Goal: Task Accomplishment & Management: Use online tool/utility

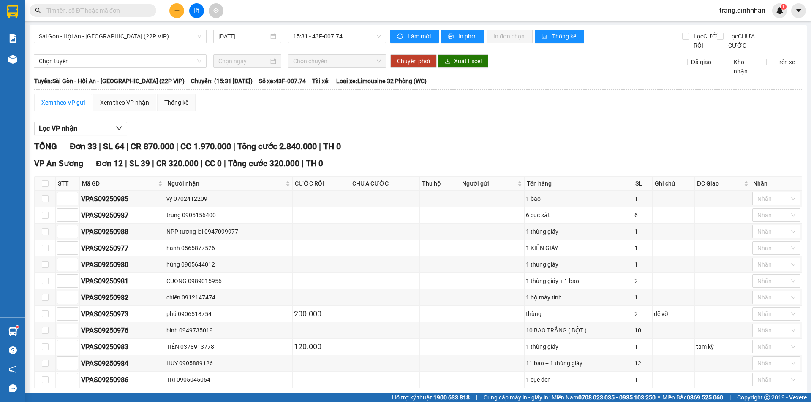
scroll to position [169, 0]
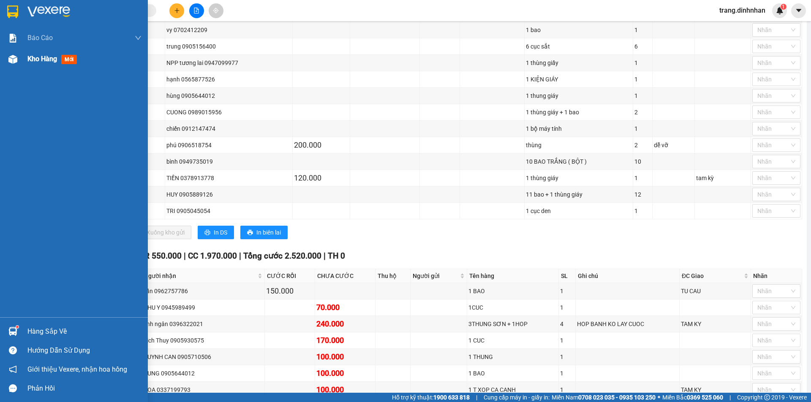
click at [34, 57] on span "Kho hàng" at bounding box center [42, 59] width 30 height 8
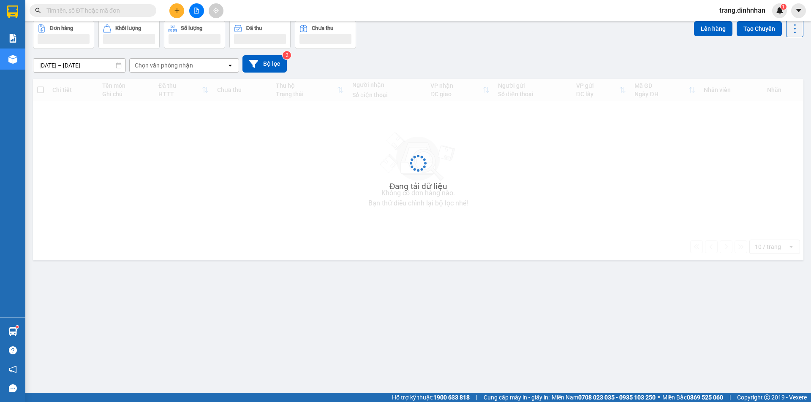
scroll to position [39, 0]
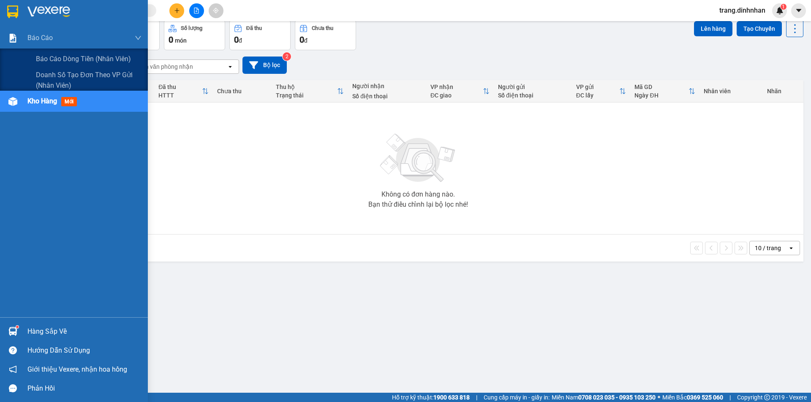
click at [51, 55] on div "08/09/2025 – 13/09/2025 Press the down arrow key to interact with the calendar …" at bounding box center [418, 65] width 770 height 30
click at [76, 58] on span "Báo cáo dòng tiền (nhân viên)" at bounding box center [84, 59] width 96 height 11
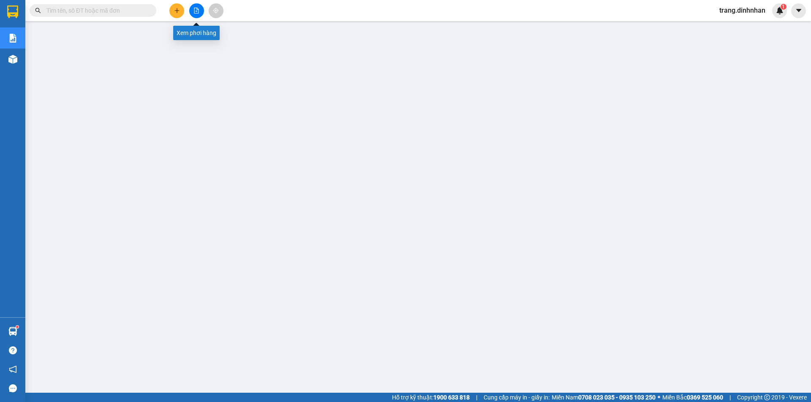
click at [195, 4] on button at bounding box center [196, 10] width 15 height 15
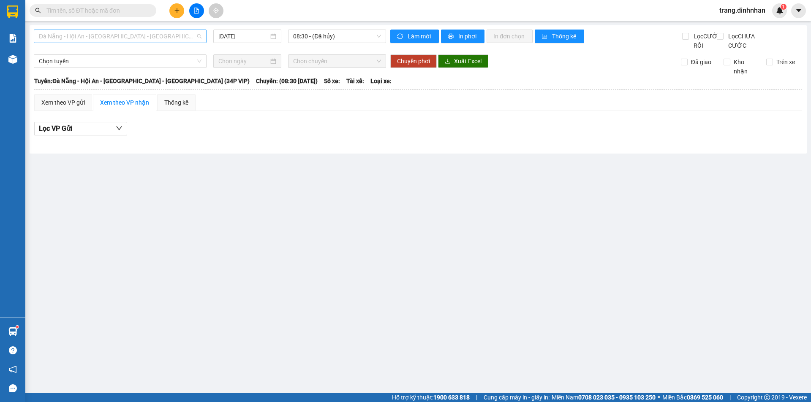
click at [165, 35] on span "Đà Nẵng - Hội An - [GEOGRAPHIC_DATA] - [GEOGRAPHIC_DATA] (34P VIP)" at bounding box center [120, 36] width 163 height 13
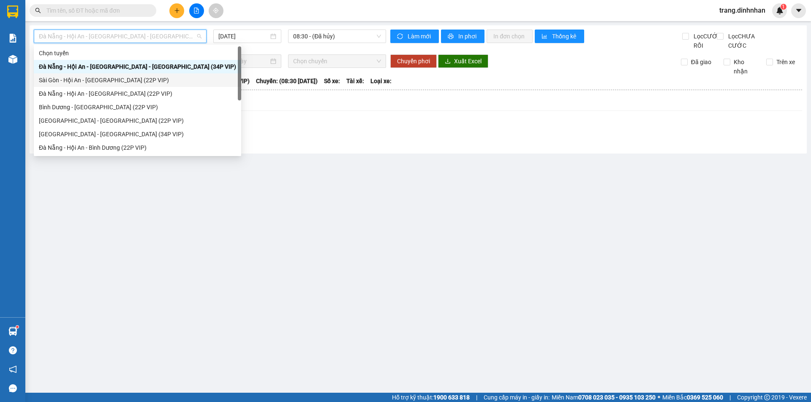
drag, startPoint x: 120, startPoint y: 86, endPoint x: 282, endPoint y: 34, distance: 170.2
click at [123, 84] on div "Sài Gòn - Hội An - [GEOGRAPHIC_DATA] (22P VIP)" at bounding box center [137, 80] width 207 height 14
type input "[DATE]"
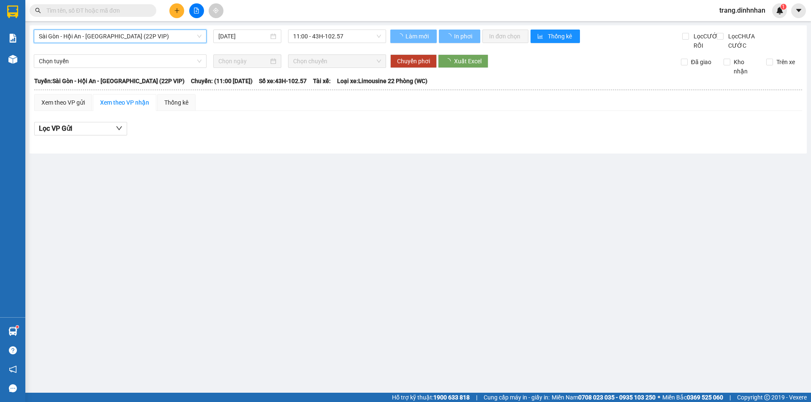
click at [301, 41] on span "11:00 - 43H-102.57" at bounding box center [337, 36] width 88 height 13
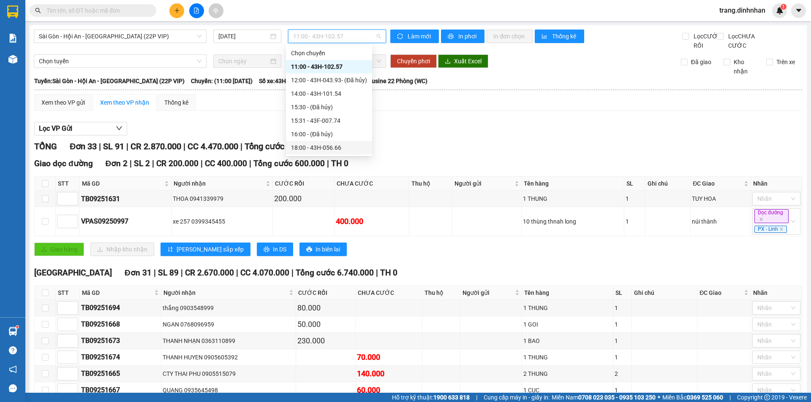
click at [327, 150] on div "18:00 - 43H-056.66" at bounding box center [329, 147] width 76 height 9
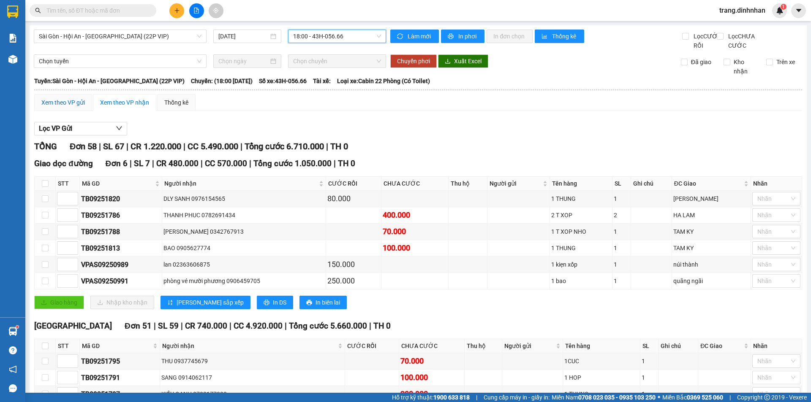
click at [81, 107] on div "Xem theo VP gửi" at bounding box center [62, 102] width 43 height 9
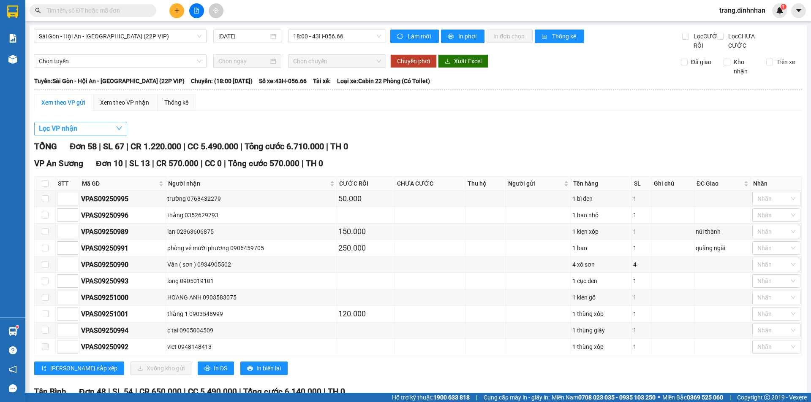
click at [81, 136] on button "Lọc VP nhận" at bounding box center [80, 129] width 93 height 14
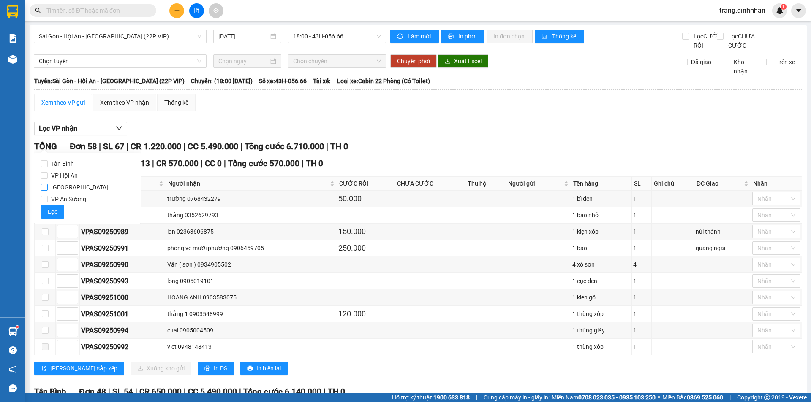
click at [66, 186] on span "[GEOGRAPHIC_DATA]" at bounding box center [80, 188] width 64 height 12
click at [48, 186] on input "[GEOGRAPHIC_DATA]" at bounding box center [44, 187] width 7 height 7
checkbox input "true"
click at [57, 209] on span "Lọc" at bounding box center [53, 211] width 10 height 9
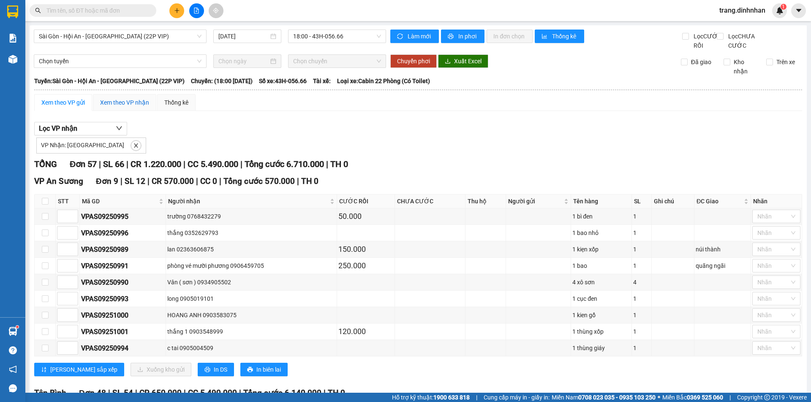
click at [120, 107] on div "Xem theo VP nhận" at bounding box center [124, 102] width 49 height 9
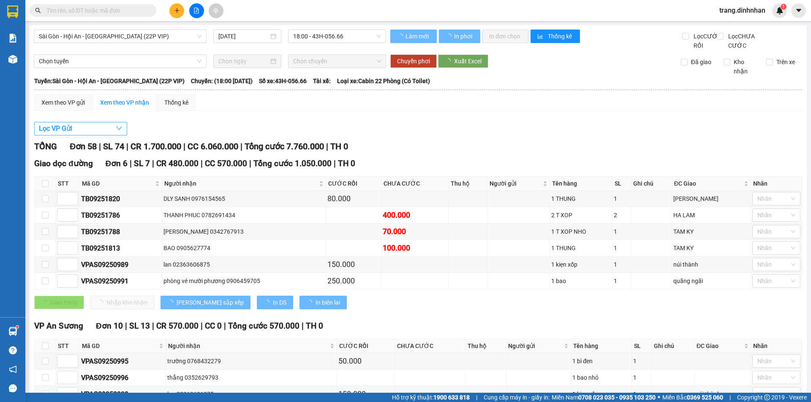
click at [85, 133] on button "Lọc VP Gửi" at bounding box center [80, 129] width 93 height 14
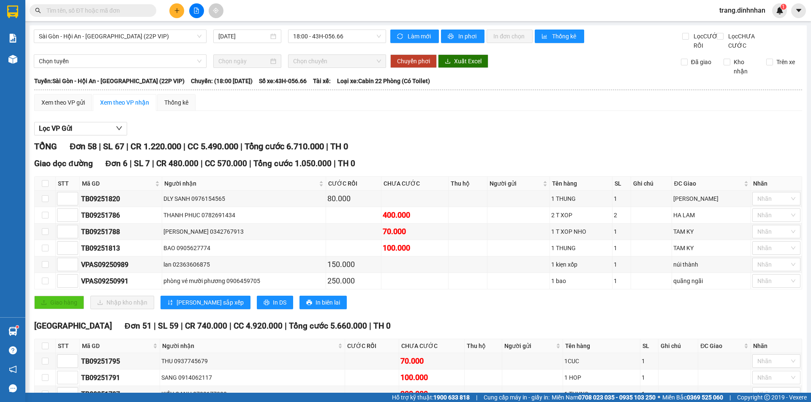
click at [124, 107] on div "Xem theo VP nhận" at bounding box center [124, 102] width 49 height 9
drag, startPoint x: 90, startPoint y: 136, endPoint x: 68, endPoint y: 153, distance: 28.3
click at [87, 136] on button "Lọc VP Gửi" at bounding box center [80, 129] width 93 height 14
click at [61, 197] on span "VP An Sương" at bounding box center [69, 199] width 42 height 12
click at [48, 197] on input "VP An Sương" at bounding box center [44, 199] width 7 height 7
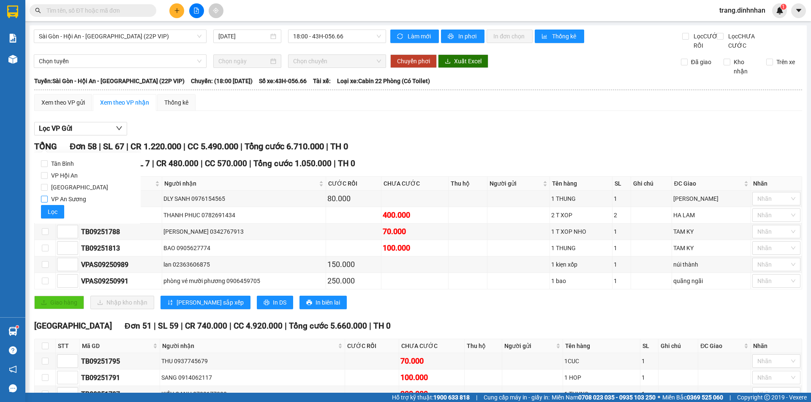
checkbox input "true"
click at [55, 212] on span "Lọc" at bounding box center [53, 211] width 10 height 9
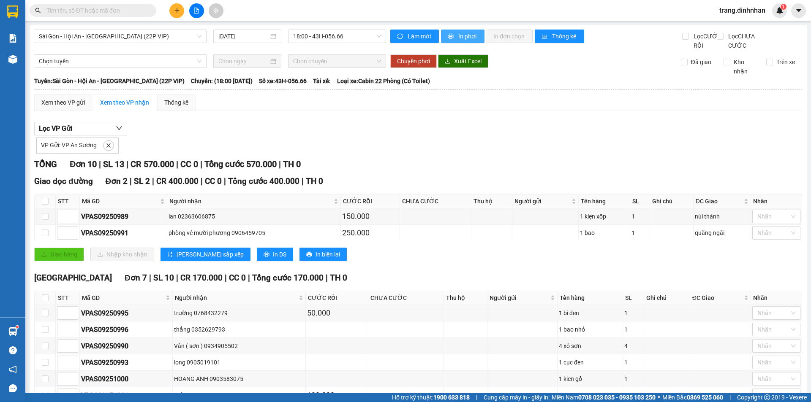
click at [458, 37] on span "In phơi" at bounding box center [467, 36] width 19 height 9
click at [174, 12] on icon "plus" at bounding box center [177, 11] width 6 height 6
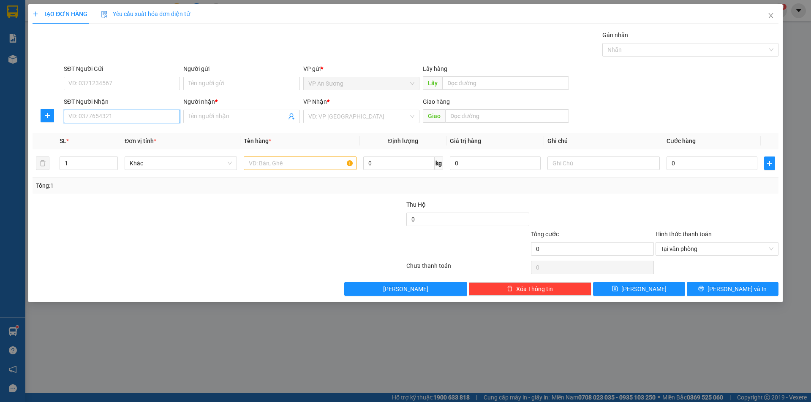
click at [97, 118] on input "SĐT Người Nhận" at bounding box center [122, 117] width 116 height 14
click at [115, 136] on div "0865125799 - vân anh" at bounding box center [122, 133] width 106 height 9
type input "0865125799"
type input "vân anh"
type input "0865125799"
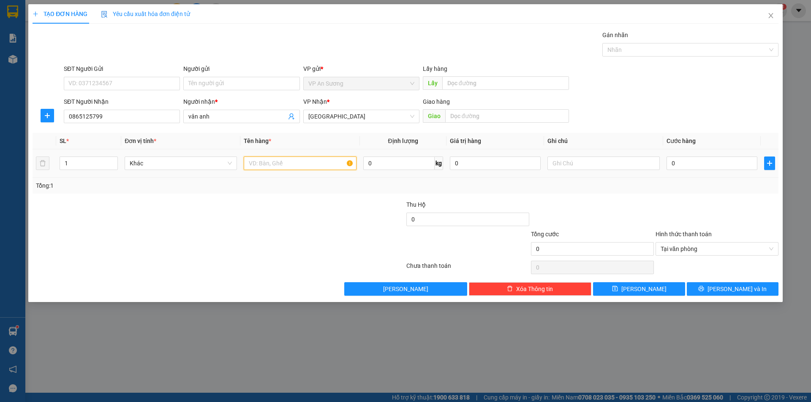
click at [281, 165] on input "text" at bounding box center [300, 164] width 112 height 14
type input "b"
type input "h"
click at [772, 252] on span "Tại văn phòng" at bounding box center [716, 249] width 113 height 13
type input "bọc"
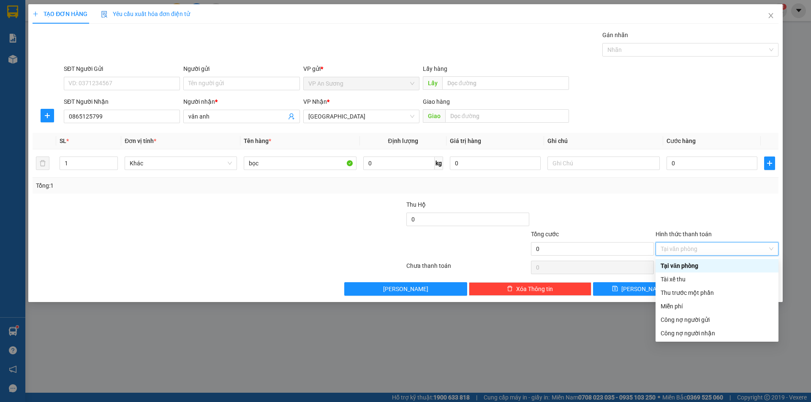
click at [676, 210] on div at bounding box center [716, 215] width 125 height 30
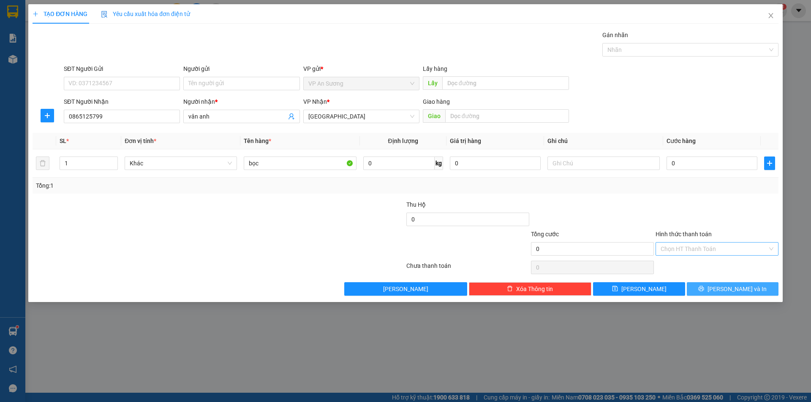
click at [728, 287] on span "Lưu và In" at bounding box center [736, 289] width 59 height 9
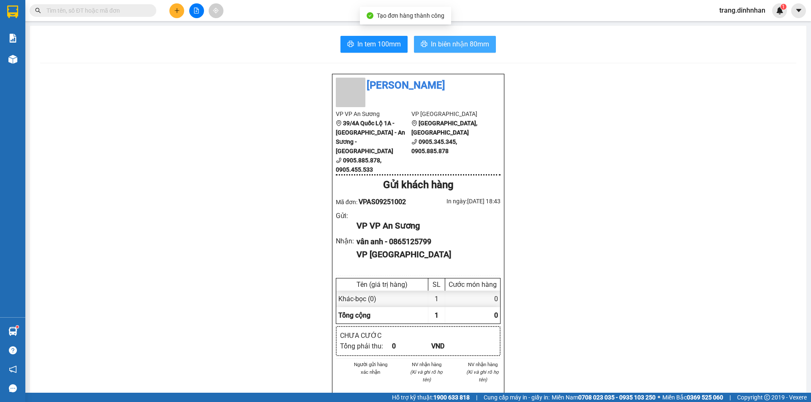
click at [456, 45] on span "In biên nhận 80mm" at bounding box center [460, 44] width 58 height 11
click at [195, 8] on icon "file-add" at bounding box center [196, 11] width 6 height 6
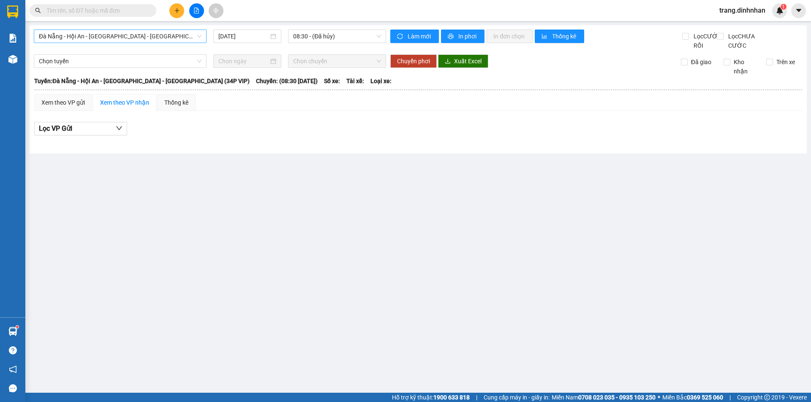
click at [177, 36] on span "Đà Nẵng - Hội An - [GEOGRAPHIC_DATA] - [GEOGRAPHIC_DATA] (34P VIP)" at bounding box center [120, 36] width 163 height 13
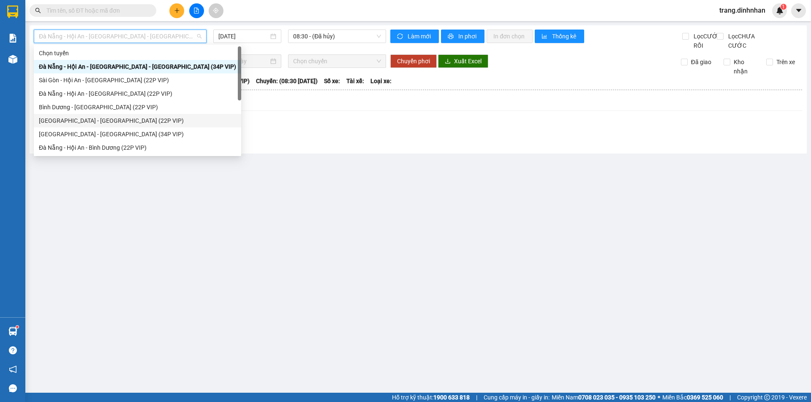
scroll to position [14, 0]
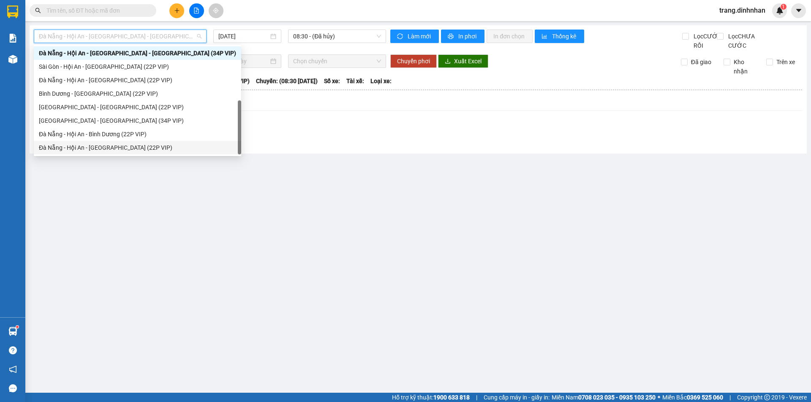
click at [117, 150] on div "Đà Nẵng - Hội An - [GEOGRAPHIC_DATA] (22P VIP)" at bounding box center [137, 147] width 197 height 9
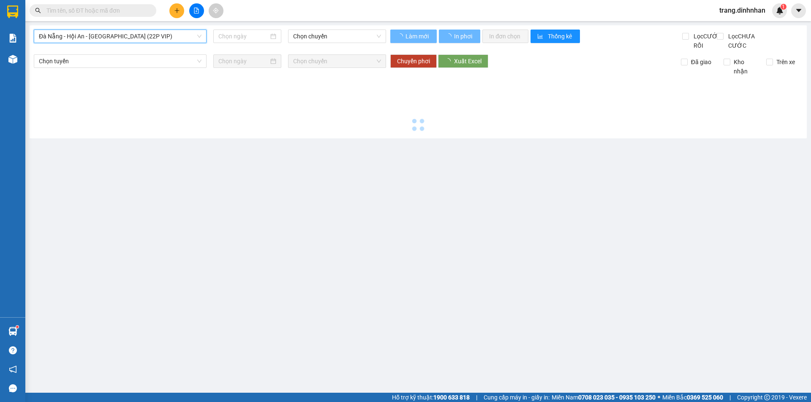
type input "[DATE]"
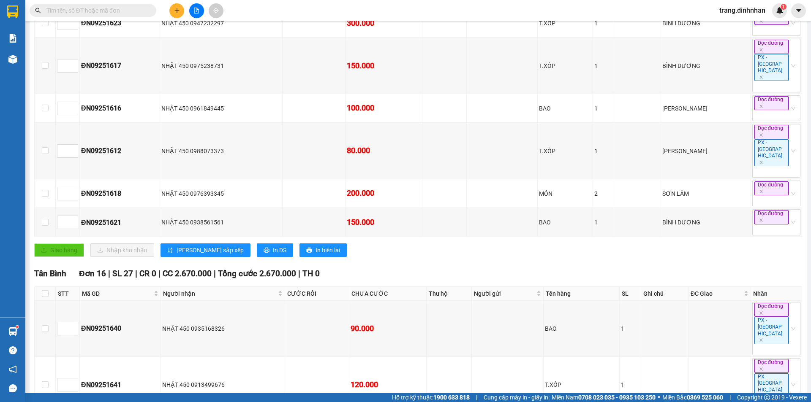
scroll to position [84, 0]
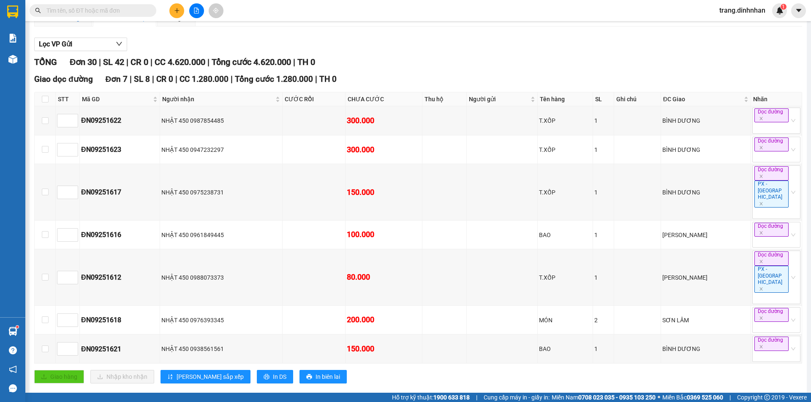
click at [83, 23] on div "Xem theo VP gửi" at bounding box center [62, 18] width 43 height 9
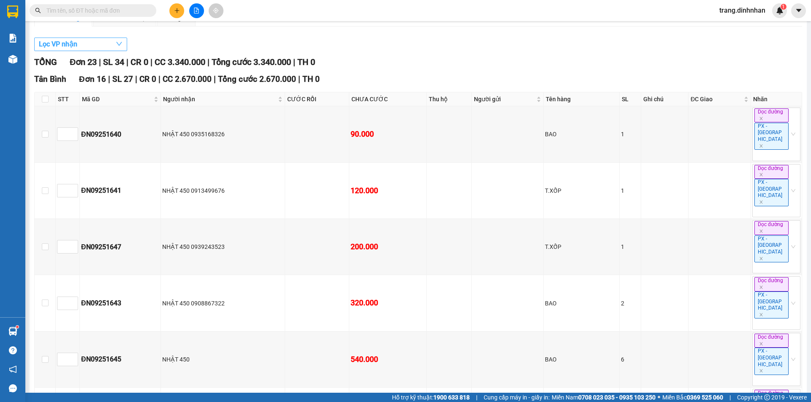
click at [71, 49] on span "Lọc VP nhận" at bounding box center [58, 44] width 38 height 11
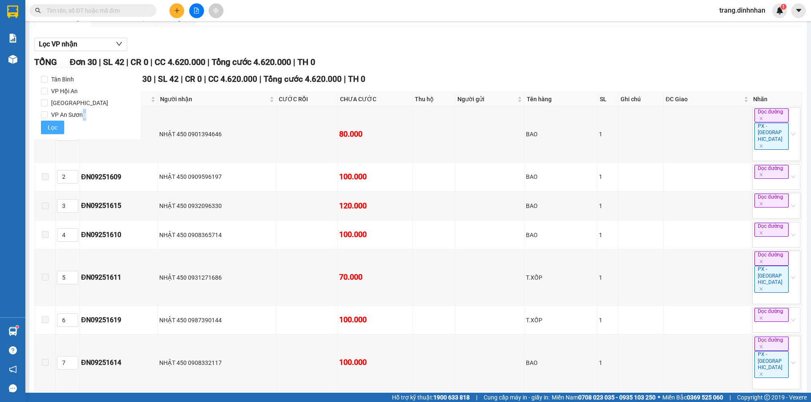
drag, startPoint x: 84, startPoint y: 110, endPoint x: 49, endPoint y: 127, distance: 38.7
click at [79, 114] on span "VP An Sương" at bounding box center [69, 115] width 42 height 12
click at [45, 130] on button "Lọc" at bounding box center [52, 128] width 23 height 14
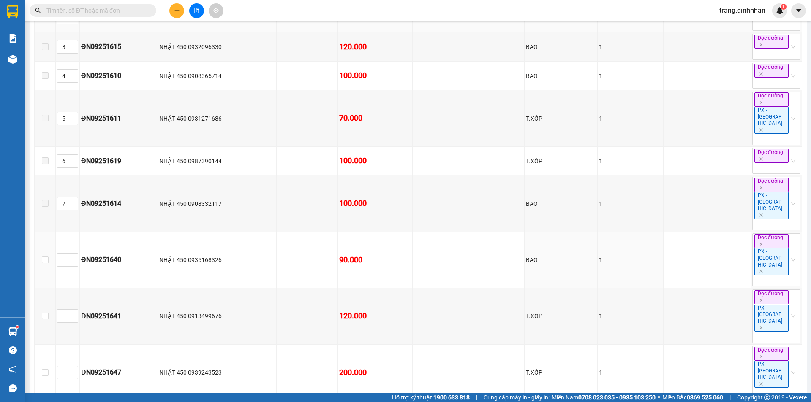
scroll to position [33, 0]
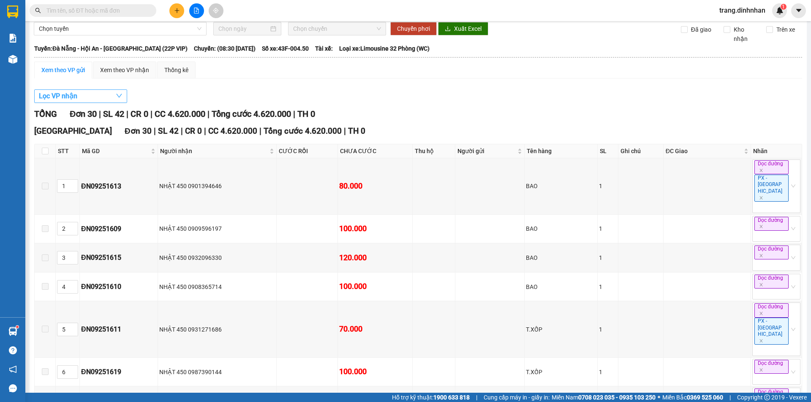
click at [77, 101] on span "Lọc VP nhận" at bounding box center [58, 96] width 38 height 11
drag, startPoint x: 70, startPoint y: 165, endPoint x: 49, endPoint y: 176, distance: 23.0
click at [68, 166] on span "VP An Sương" at bounding box center [69, 167] width 42 height 12
click at [48, 166] on input "VP An Sương" at bounding box center [44, 166] width 7 height 7
checkbox input "true"
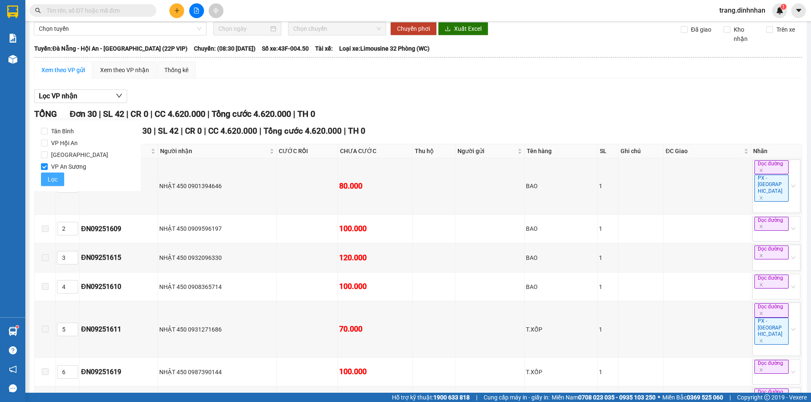
click at [48, 177] on span "Lọc" at bounding box center [53, 179] width 10 height 9
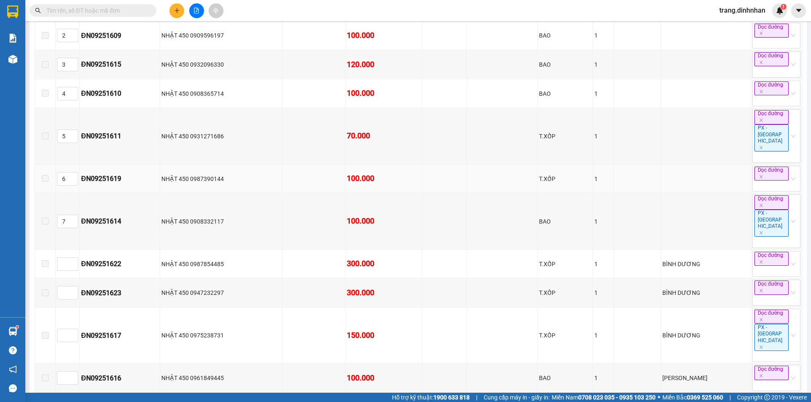
scroll to position [326, 0]
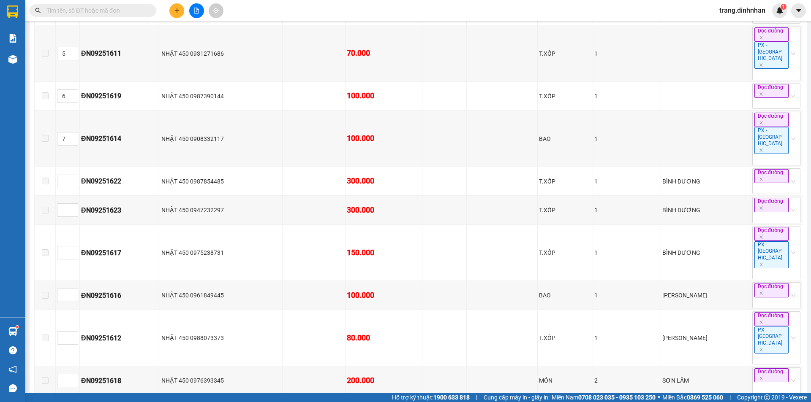
click at [333, 110] on div "16:00 (TC) - 43H-146.15" at bounding box center [324, 107] width 66 height 9
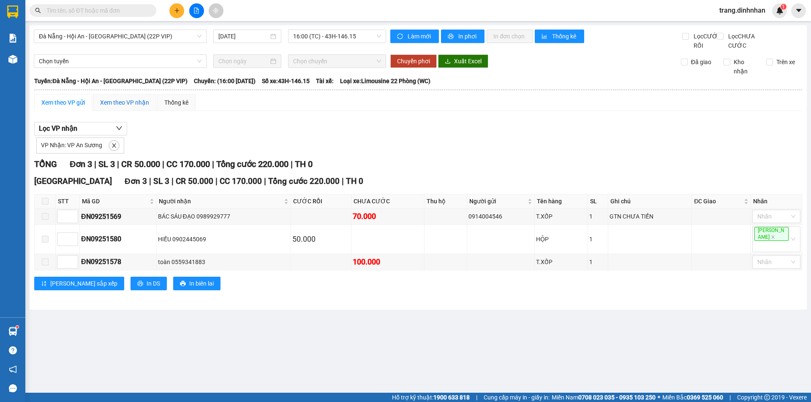
click at [115, 107] on div "Xem theo VP nhận" at bounding box center [124, 102] width 49 height 9
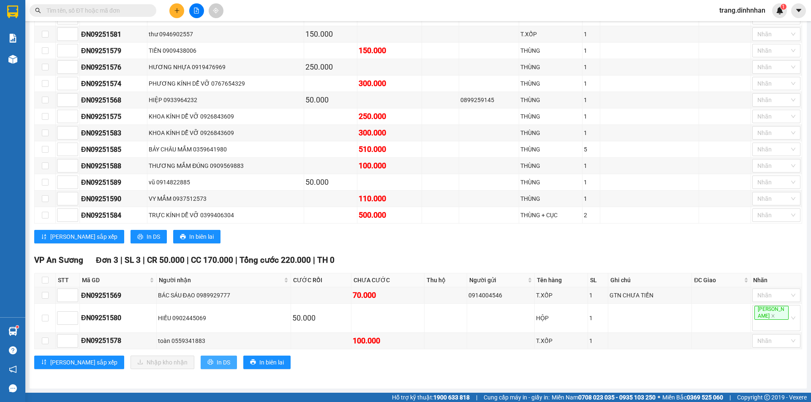
click at [201, 357] on button "In DS" at bounding box center [219, 363] width 36 height 14
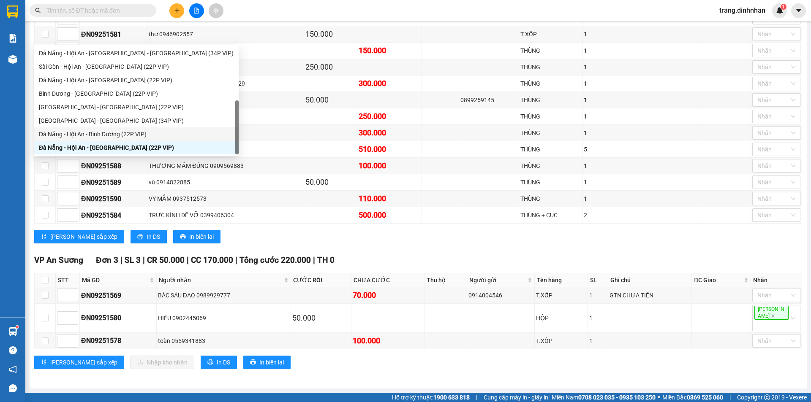
click at [78, 135] on div "Đà Nẵng - Hội An - Bình Dương (22P VIP)" at bounding box center [136, 134] width 195 height 9
type input "[DATE]"
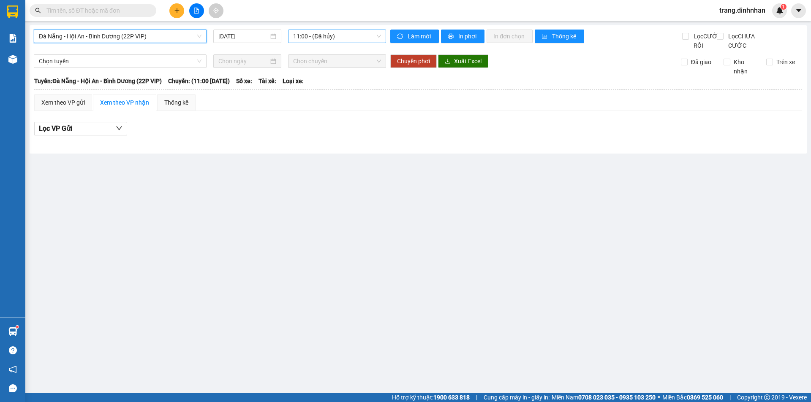
click at [318, 36] on span "11:00 - (Đã hủy)" at bounding box center [337, 36] width 88 height 13
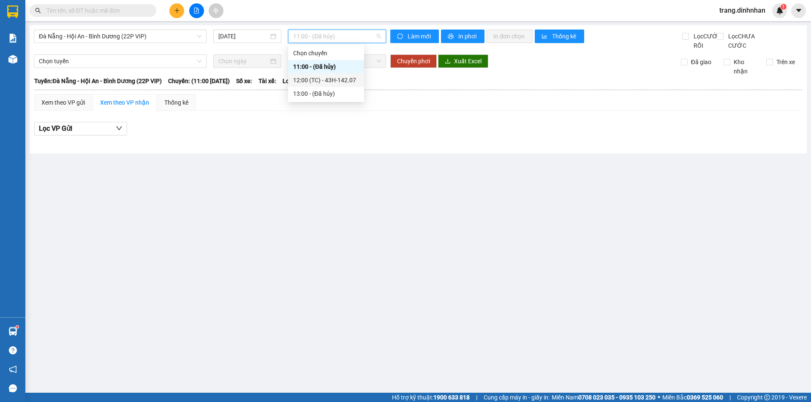
click at [342, 82] on div "12:00 (TC) - 43H-142.07" at bounding box center [326, 80] width 66 height 9
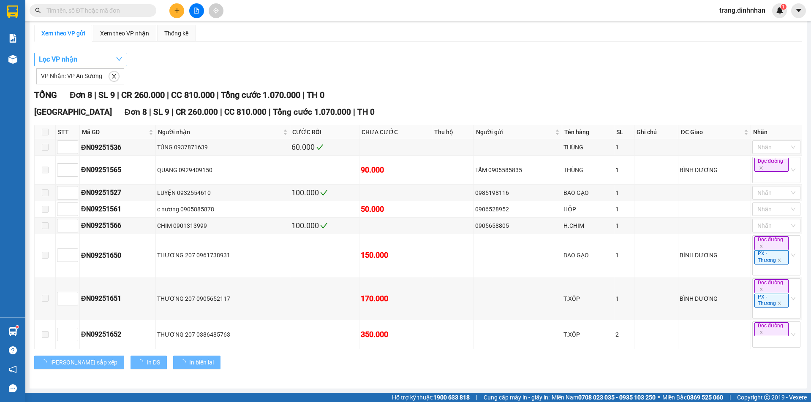
drag, startPoint x: 77, startPoint y: 137, endPoint x: 79, endPoint y: 144, distance: 7.4
click at [77, 65] on span "Lọc VP nhận" at bounding box center [58, 59] width 38 height 11
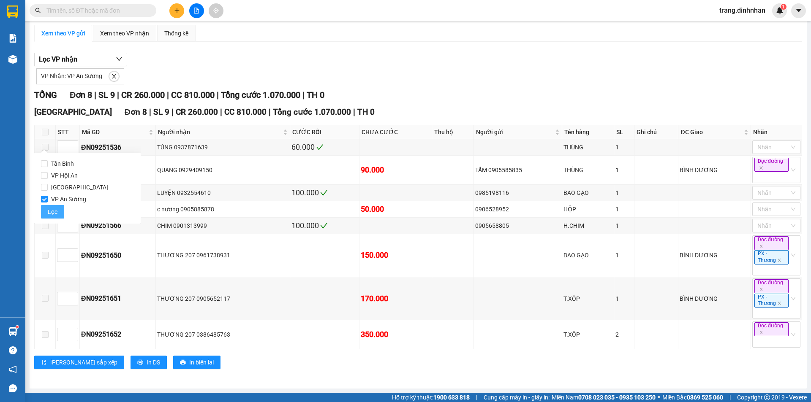
click at [54, 209] on span "Lọc" at bounding box center [53, 211] width 10 height 9
type input "1"
click at [73, 144] on icon "up" at bounding box center [73, 145] width 3 height 3
click at [75, 188] on span "up" at bounding box center [73, 190] width 5 height 5
type input "2"
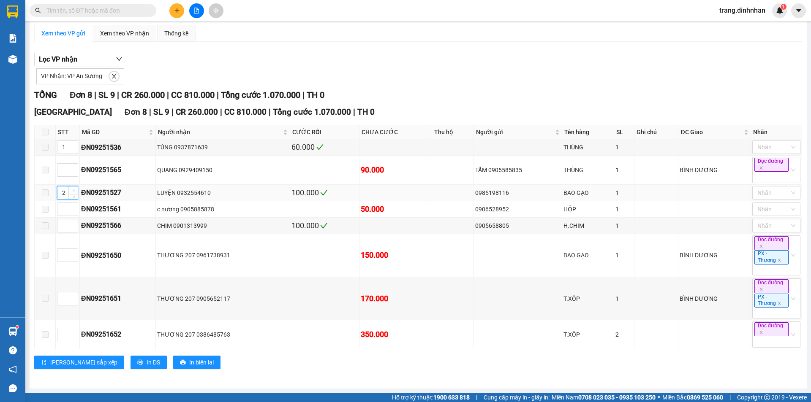
click at [75, 188] on span "up" at bounding box center [73, 190] width 5 height 5
click at [73, 206] on icon "up" at bounding box center [73, 207] width 3 height 3
type input "3"
click at [73, 206] on icon "up" at bounding box center [73, 207] width 3 height 3
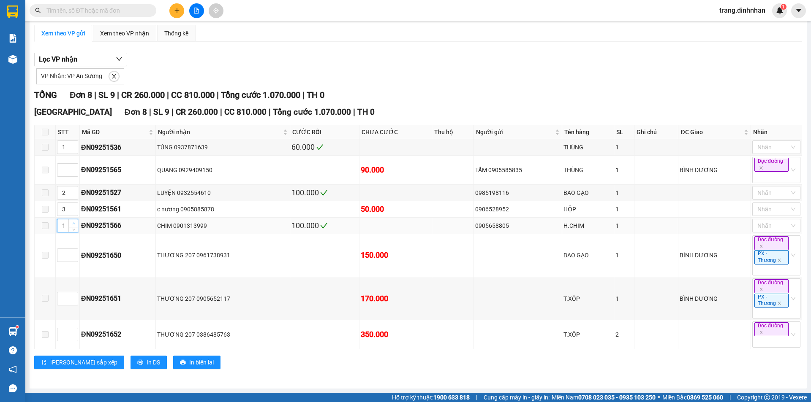
click at [73, 221] on span "up" at bounding box center [73, 223] width 5 height 5
type input "4"
click at [73, 221] on span "up" at bounding box center [73, 223] width 5 height 5
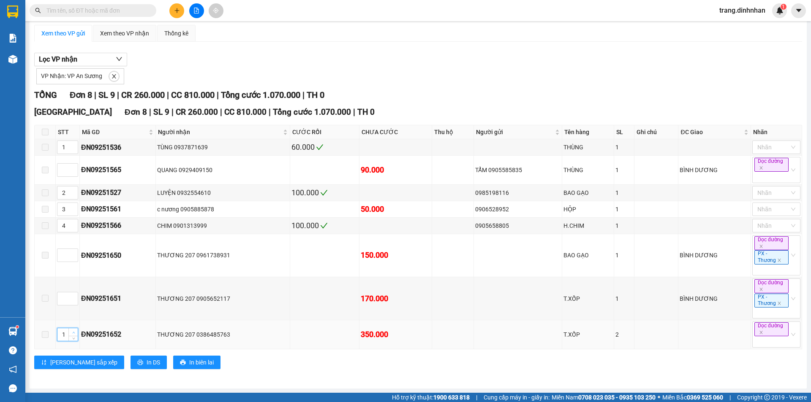
click at [74, 332] on icon "up" at bounding box center [73, 332] width 3 height 3
type input "5"
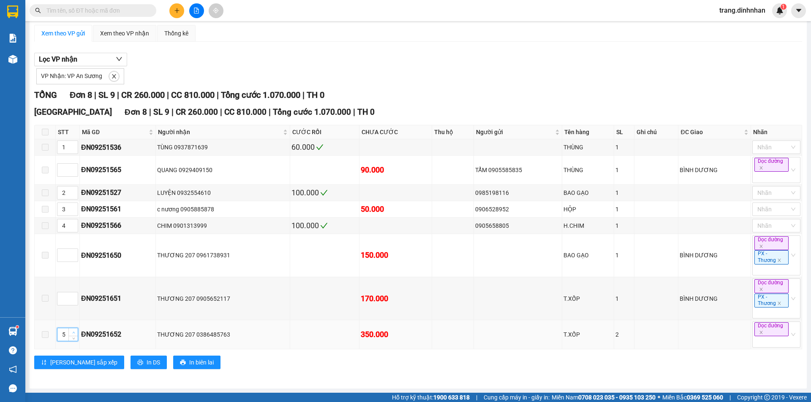
click at [74, 332] on icon "up" at bounding box center [73, 332] width 3 height 3
click at [75, 364] on span "[PERSON_NAME] sắp xếp" at bounding box center [83, 362] width 67 height 9
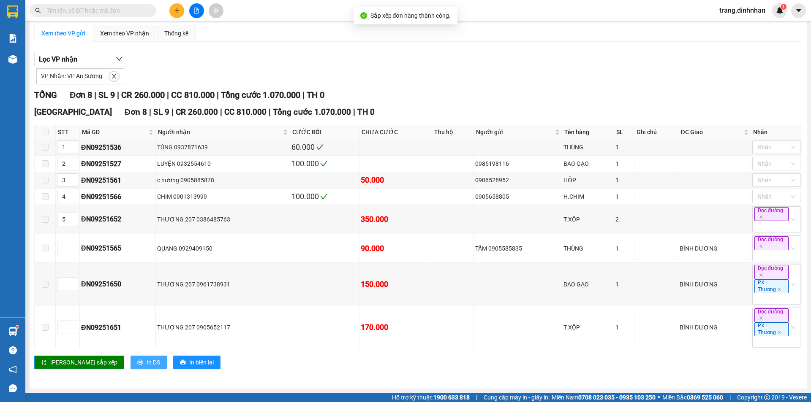
click at [146, 363] on span "In DS" at bounding box center [153, 362] width 14 height 9
click at [122, 28] on div "Đà Nẵng - Hội An - Bình Dương (22P VIP) 13/09/2025 12:00 (TC) - 43H-142.07 Làm …" at bounding box center [418, 172] width 777 height 433
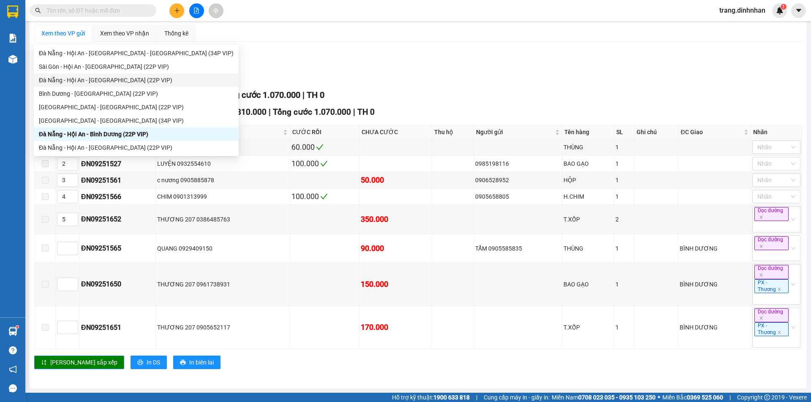
click at [73, 83] on div "Đà Nẵng - Hội An - [GEOGRAPHIC_DATA] (22P VIP)" at bounding box center [136, 80] width 195 height 9
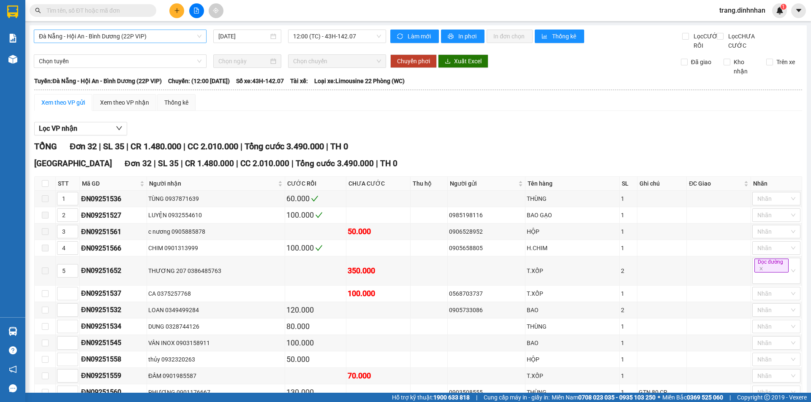
click at [105, 38] on span "Đà Nẵng - Hội An - Bình Dương (22P VIP)" at bounding box center [120, 36] width 163 height 13
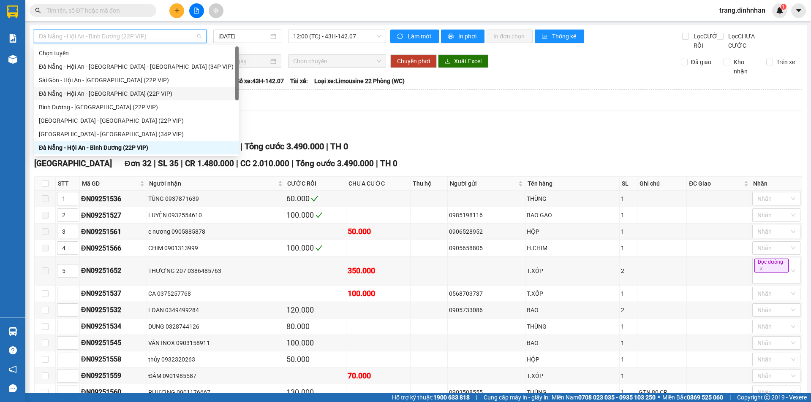
click at [59, 95] on div "Đà Nẵng - Hội An - [GEOGRAPHIC_DATA] (22P VIP)" at bounding box center [136, 93] width 195 height 9
type input "[DATE]"
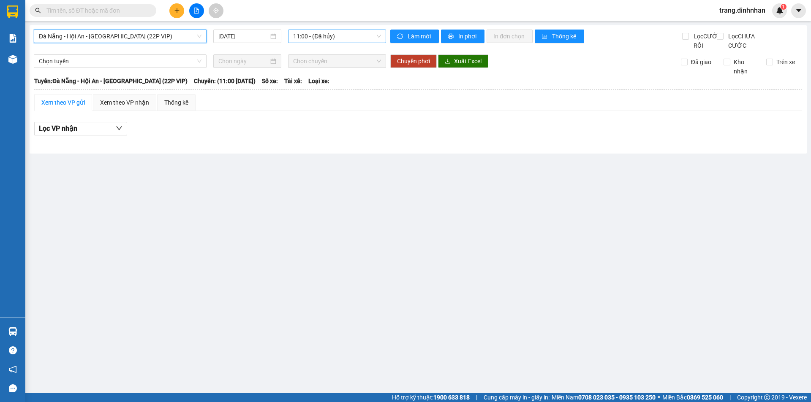
click at [320, 35] on span "11:00 - (Đã hủy)" at bounding box center [337, 36] width 88 height 13
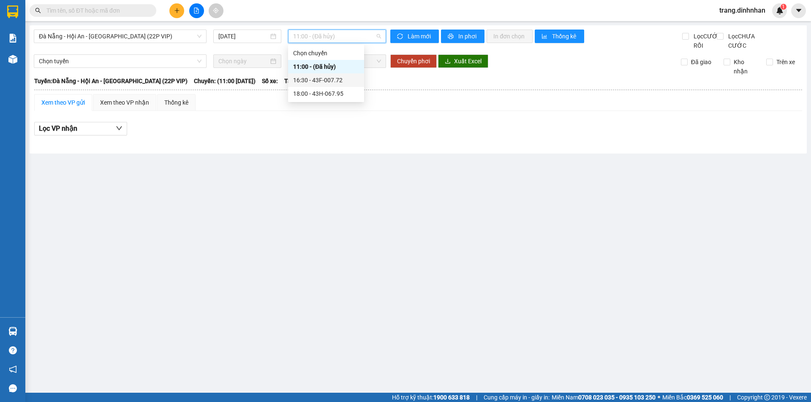
click at [318, 77] on div "16:30 - 43F-007.72" at bounding box center [326, 80] width 66 height 9
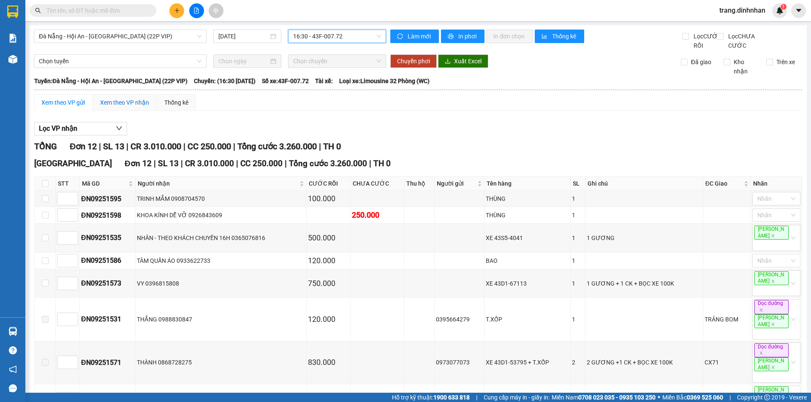
click at [112, 107] on div "Xem theo VP nhận" at bounding box center [124, 102] width 49 height 9
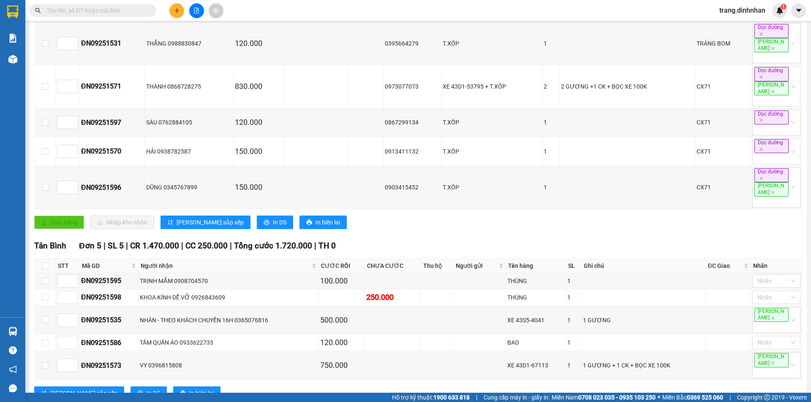
scroll to position [240, 0]
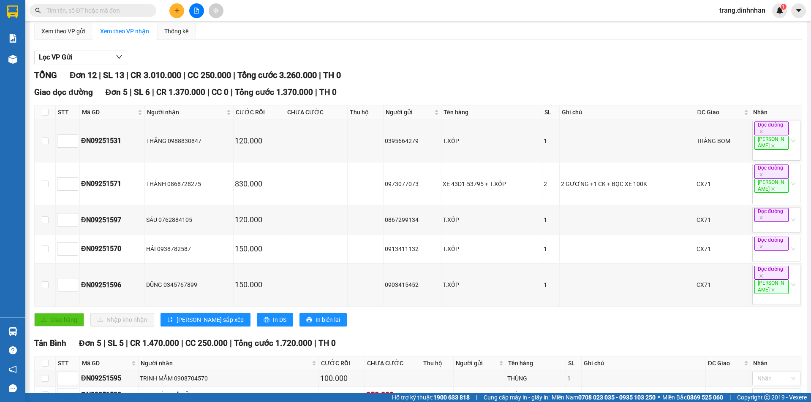
scroll to position [0, 0]
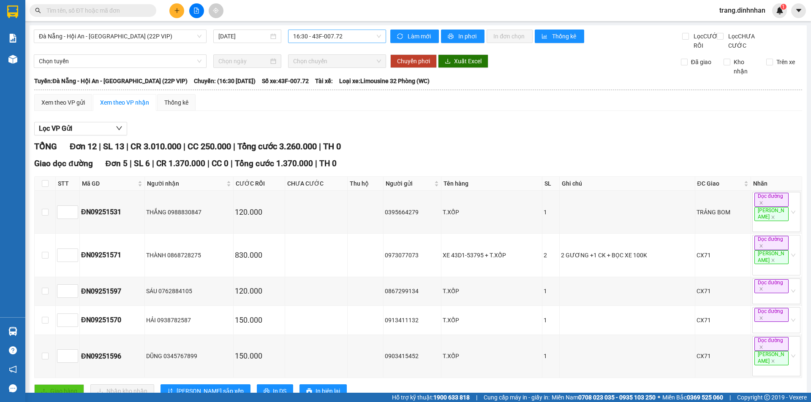
click at [320, 37] on span "16:30 - 43F-007.72" at bounding box center [337, 36] width 88 height 13
click at [325, 91] on div "18:00 - 43H-067.95" at bounding box center [324, 93] width 66 height 9
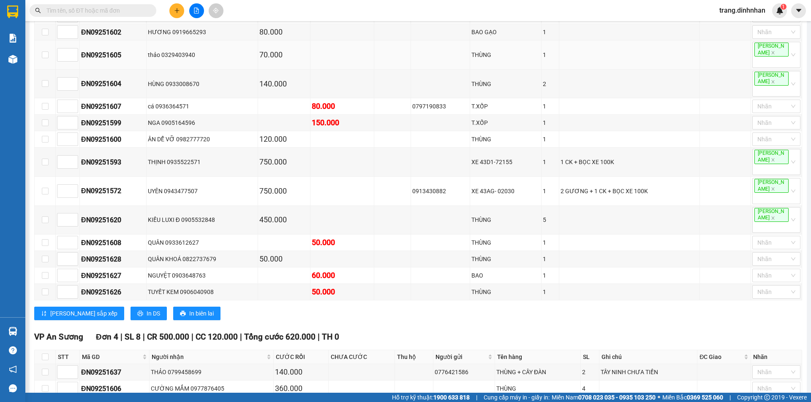
scroll to position [353, 0]
